Goal: Task Accomplishment & Management: Use online tool/utility

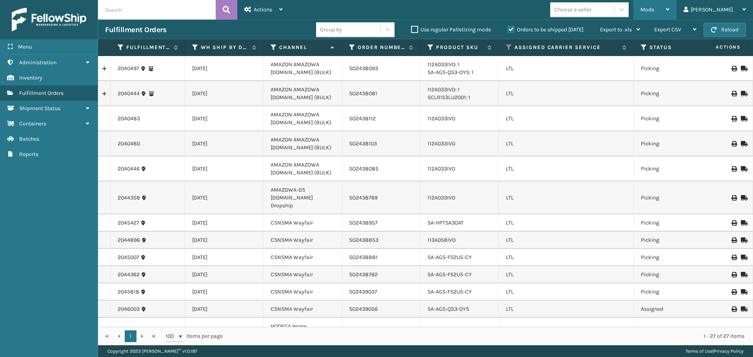
click at [670, 11] on icon at bounding box center [668, 9] width 4 height 5
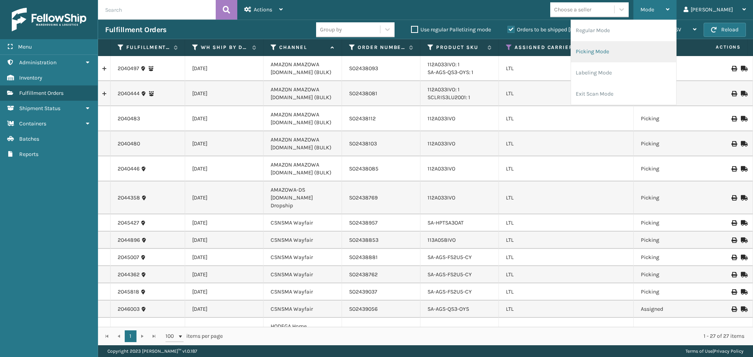
click at [631, 51] on li "Picking Mode" at bounding box center [623, 51] width 105 height 21
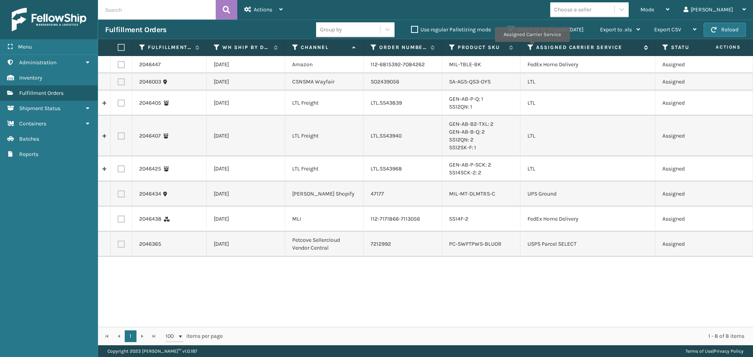
click at [532, 47] on icon at bounding box center [531, 47] width 6 height 7
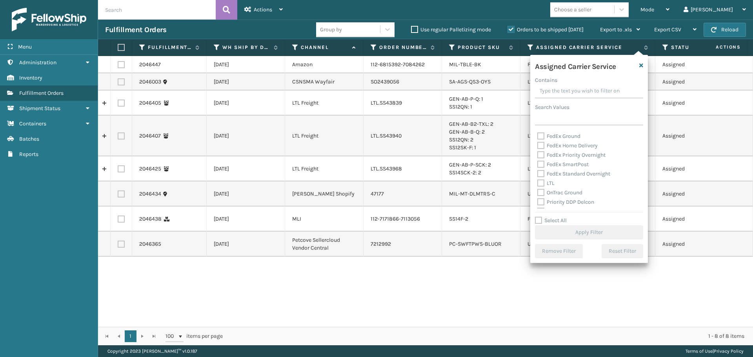
scroll to position [78, 0]
click at [538, 168] on label "LTL" at bounding box center [545, 169] width 17 height 7
click at [538, 168] on input "LTL" at bounding box center [537, 167] width 0 height 5
checkbox input "true"
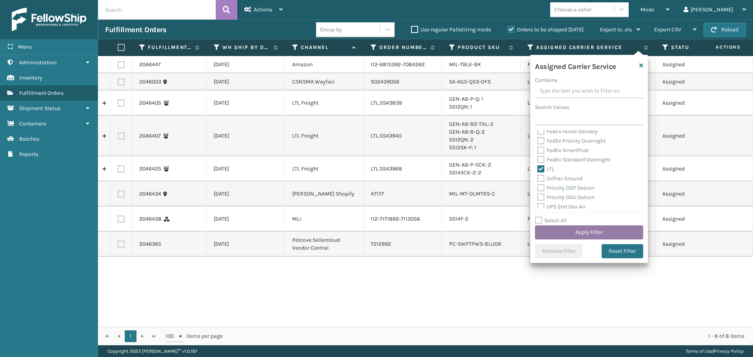
click at [555, 237] on button "Apply Filter" at bounding box center [589, 233] width 108 height 14
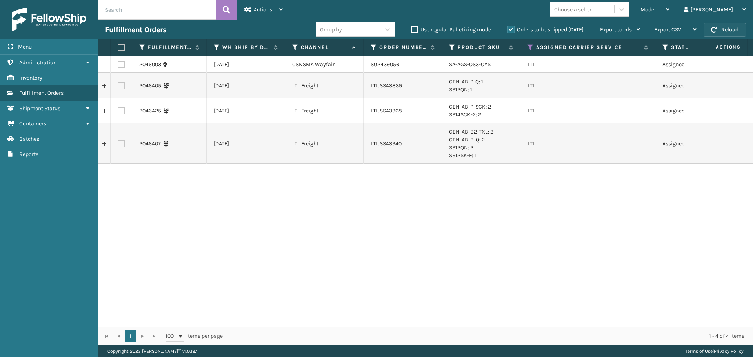
click at [736, 32] on button "Reload" at bounding box center [725, 30] width 42 height 14
click at [733, 31] on button "Reload" at bounding box center [725, 30] width 42 height 14
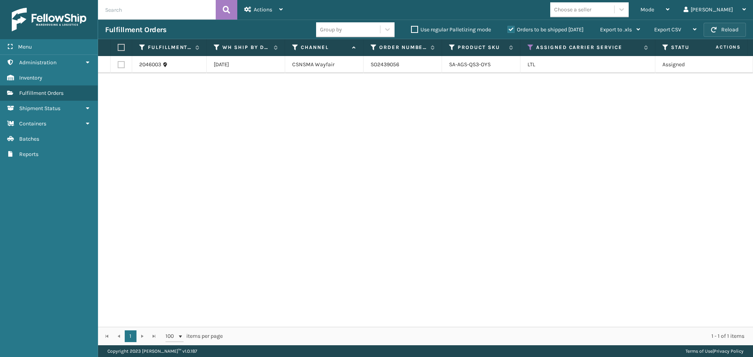
click at [728, 35] on button "Reload" at bounding box center [725, 30] width 42 height 14
click at [742, 27] on button "Reload" at bounding box center [725, 30] width 42 height 14
click at [738, 30] on button "Reload" at bounding box center [725, 30] width 42 height 14
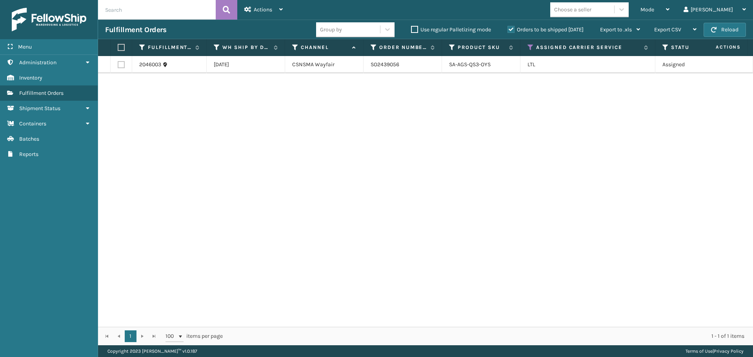
click at [738, 30] on button "Reload" at bounding box center [725, 30] width 42 height 14
click at [716, 27] on span "button" at bounding box center [713, 29] width 5 height 5
click at [717, 27] on button "Reload" at bounding box center [725, 30] width 42 height 14
click at [738, 26] on button "Reload" at bounding box center [725, 30] width 42 height 14
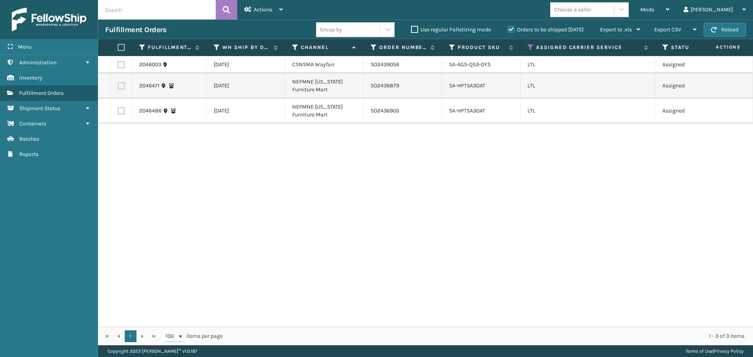
click at [738, 26] on button "Reload" at bounding box center [725, 30] width 42 height 14
click at [122, 87] on label at bounding box center [121, 85] width 7 height 7
click at [118, 87] on input "checkbox" at bounding box center [118, 84] width 0 height 5
checkbox input "true"
click at [122, 108] on label at bounding box center [121, 110] width 7 height 7
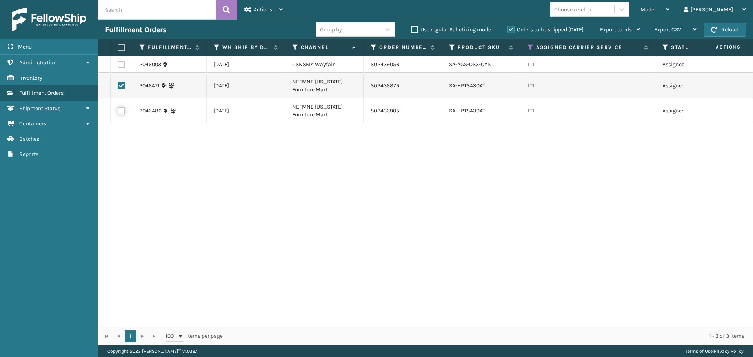
click at [118, 108] on input "checkbox" at bounding box center [118, 109] width 0 height 5
checkbox input "true"
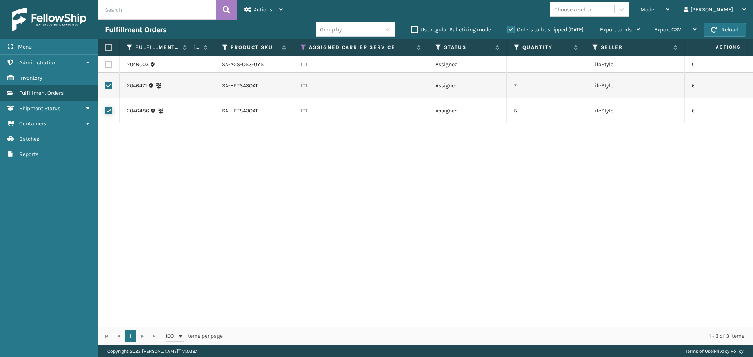
scroll to position [0, 0]
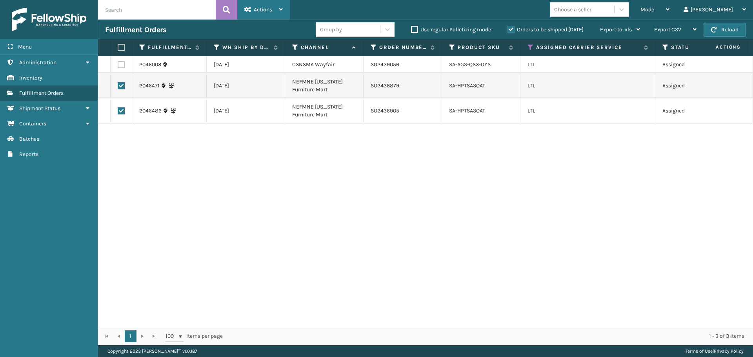
click at [270, 14] on div "Actions" at bounding box center [263, 10] width 38 height 20
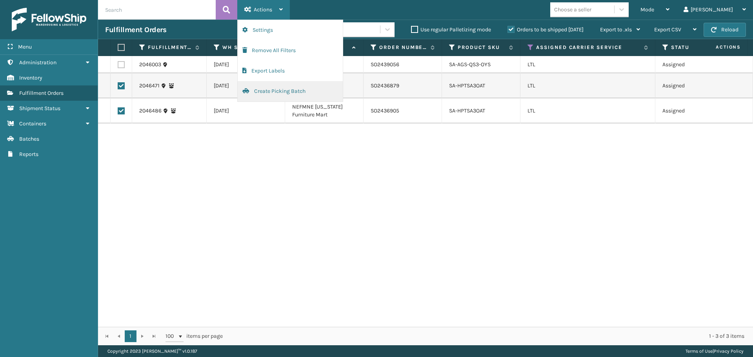
click at [288, 93] on button "Create Picking Batch" at bounding box center [290, 91] width 105 height 20
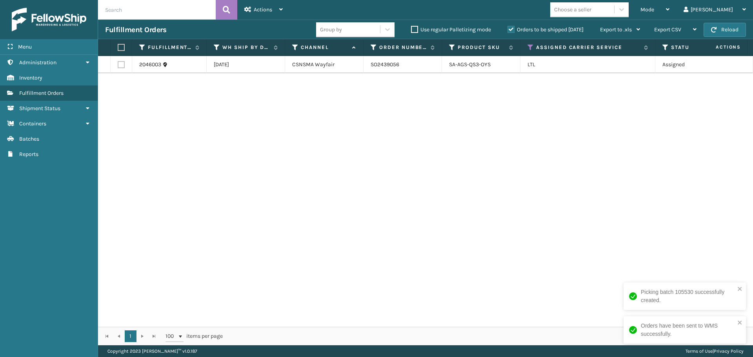
click at [585, 159] on div "2046003 [DATE] CSNSMA Wayfair SO2439056 SA-AGS-QS3-OYS LTL Assigned 1 LifeStyle…" at bounding box center [425, 191] width 655 height 271
click at [124, 66] on label at bounding box center [121, 64] width 7 height 7
click at [118, 66] on input "checkbox" at bounding box center [118, 63] width 0 height 5
checkbox input "true"
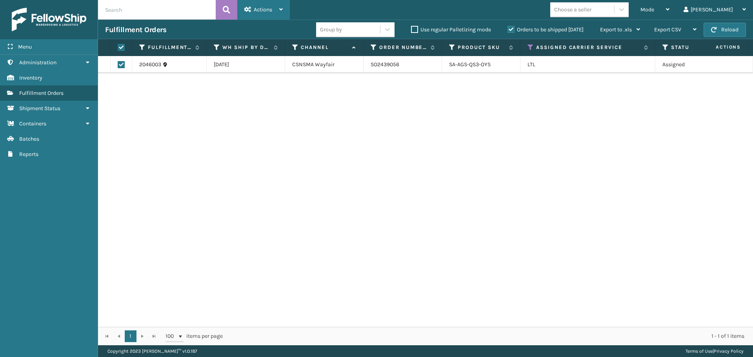
click at [260, 16] on div "Actions" at bounding box center [263, 10] width 38 height 20
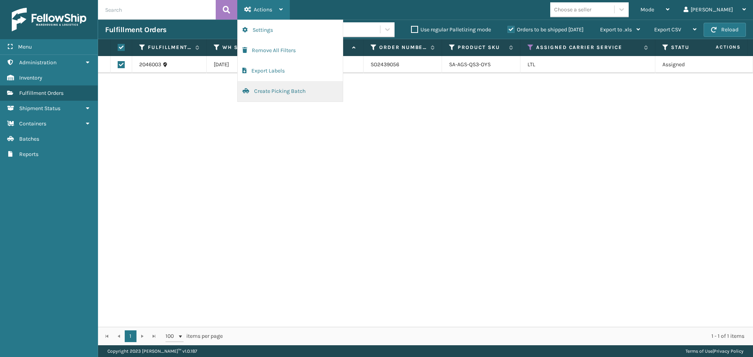
click at [279, 87] on button "Create Picking Batch" at bounding box center [290, 91] width 105 height 20
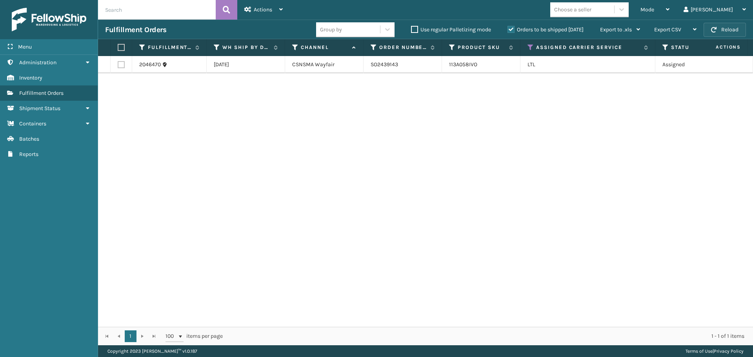
click at [733, 29] on button "Reload" at bounding box center [725, 30] width 42 height 14
click at [122, 64] on label at bounding box center [121, 64] width 7 height 7
click at [118, 64] on input "checkbox" at bounding box center [118, 63] width 0 height 5
checkbox input "true"
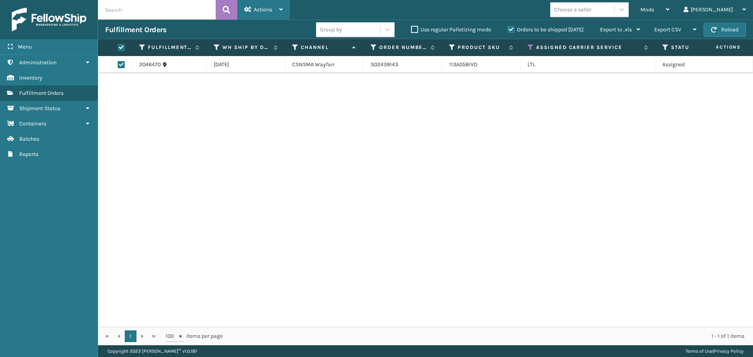
click at [277, 15] on div "Actions" at bounding box center [263, 10] width 38 height 20
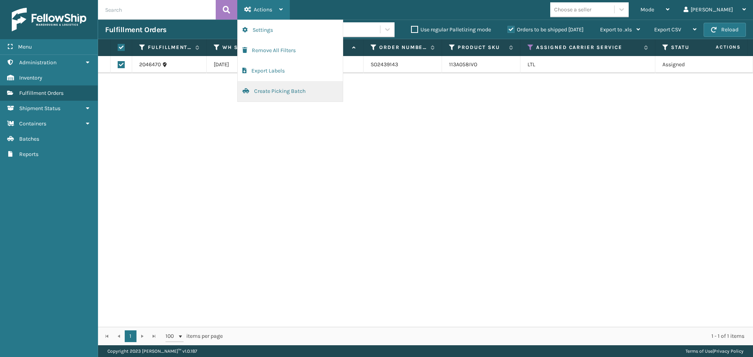
click at [273, 87] on button "Create Picking Batch" at bounding box center [290, 91] width 105 height 20
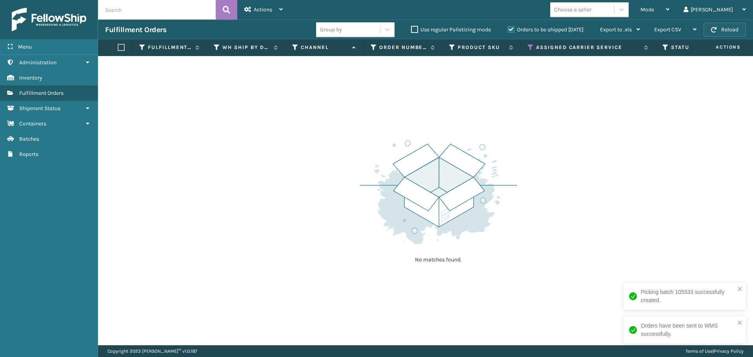
click at [733, 26] on button "Reload" at bounding box center [725, 30] width 42 height 14
click at [730, 30] on button "Reload" at bounding box center [725, 30] width 42 height 14
